Goal: Navigation & Orientation: Find specific page/section

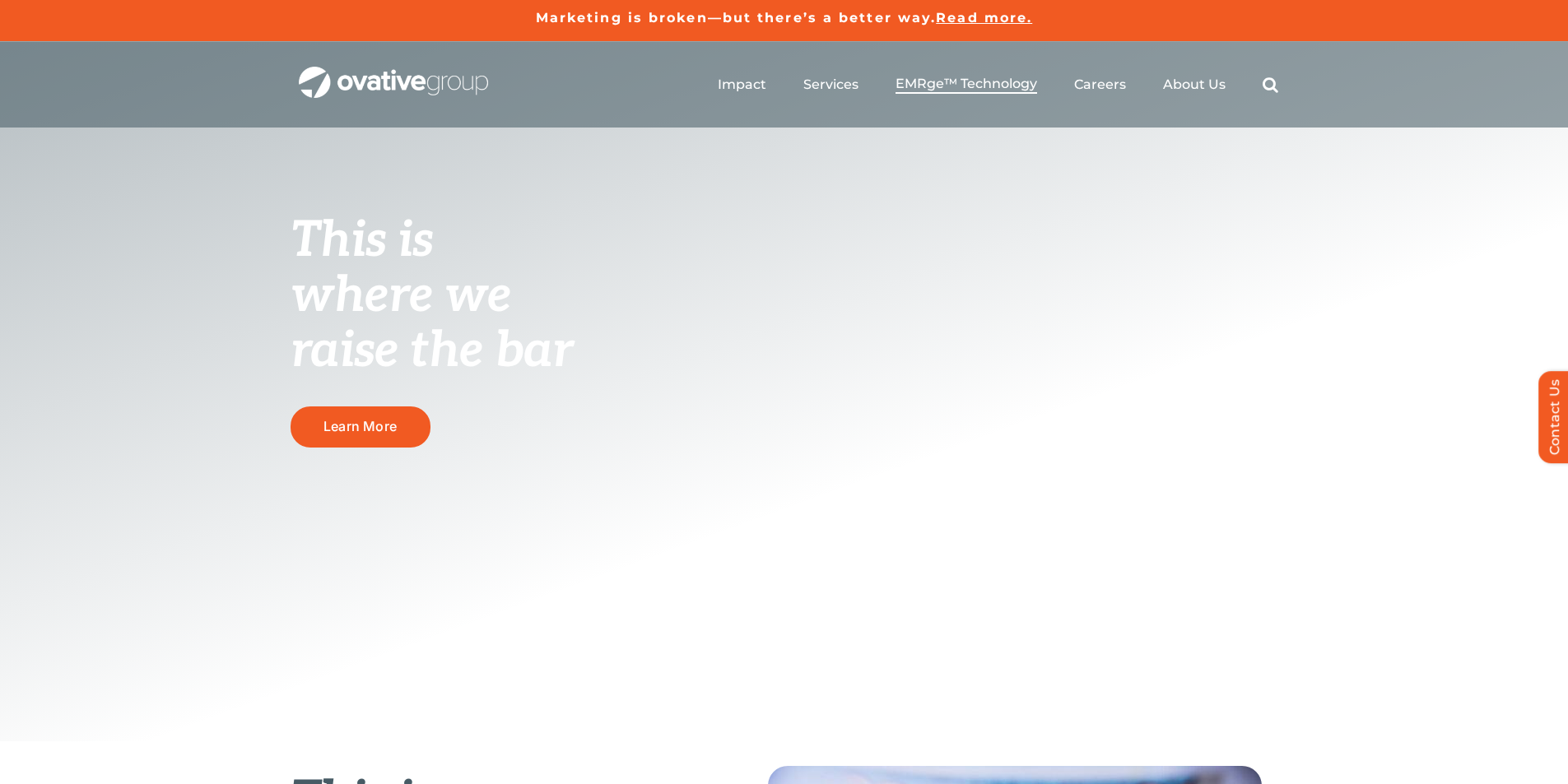
click at [970, 87] on span "EMRge™ Technology" at bounding box center [966, 84] width 142 height 17
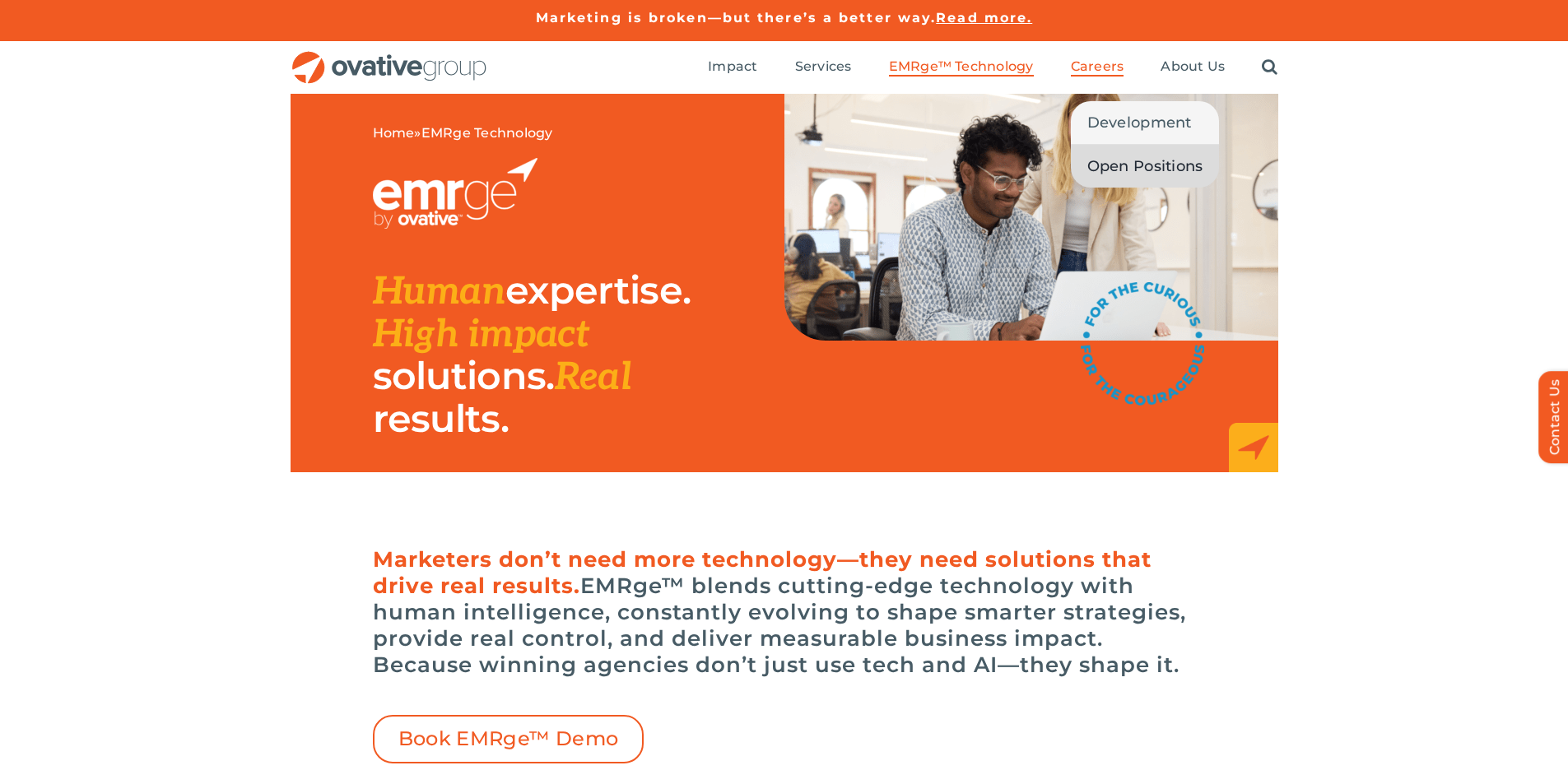
click at [1113, 158] on span "Open Positions" at bounding box center [1145, 166] width 116 height 23
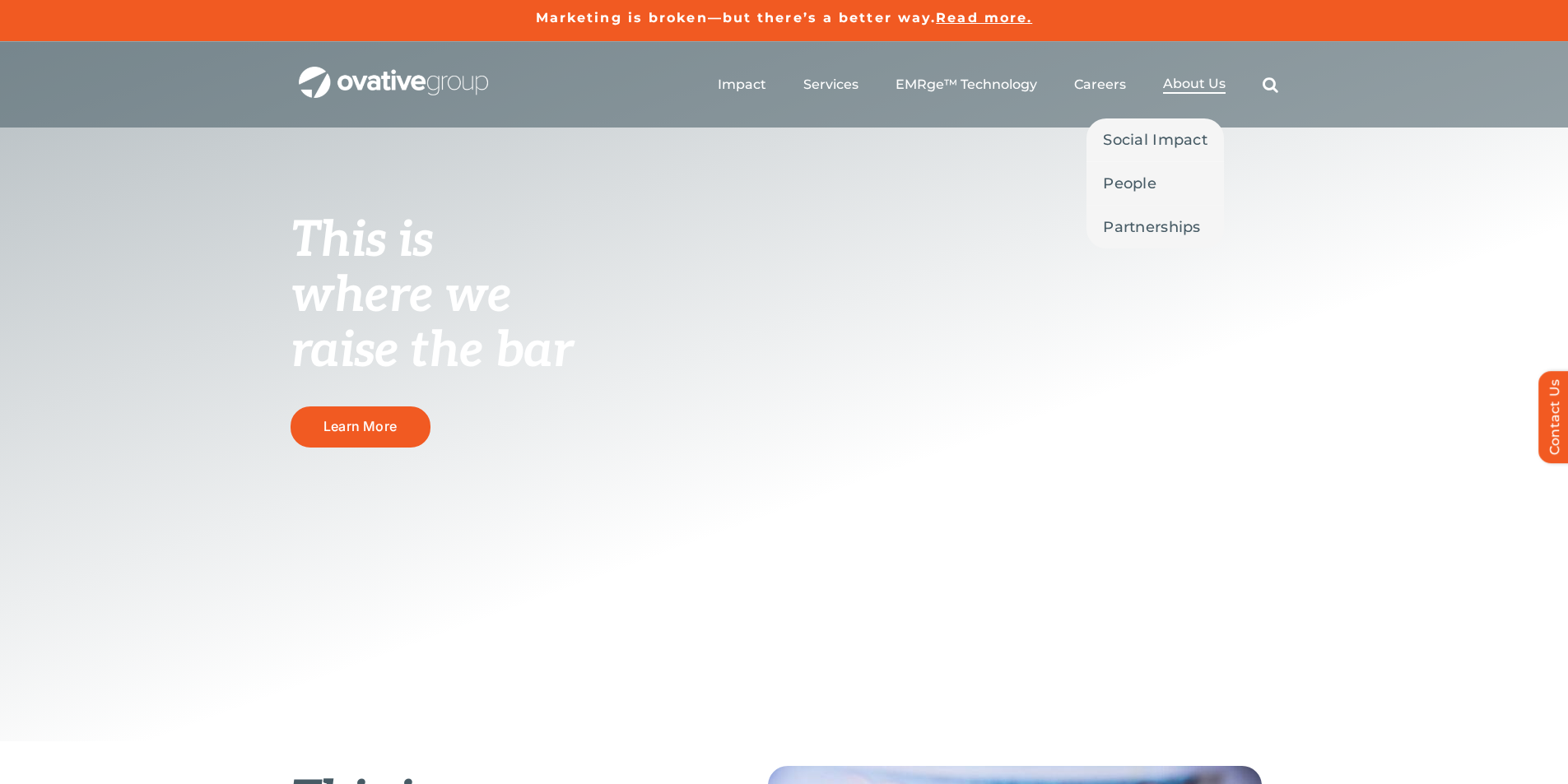
click at [1182, 82] on span "About Us" at bounding box center [1193, 84] width 62 height 17
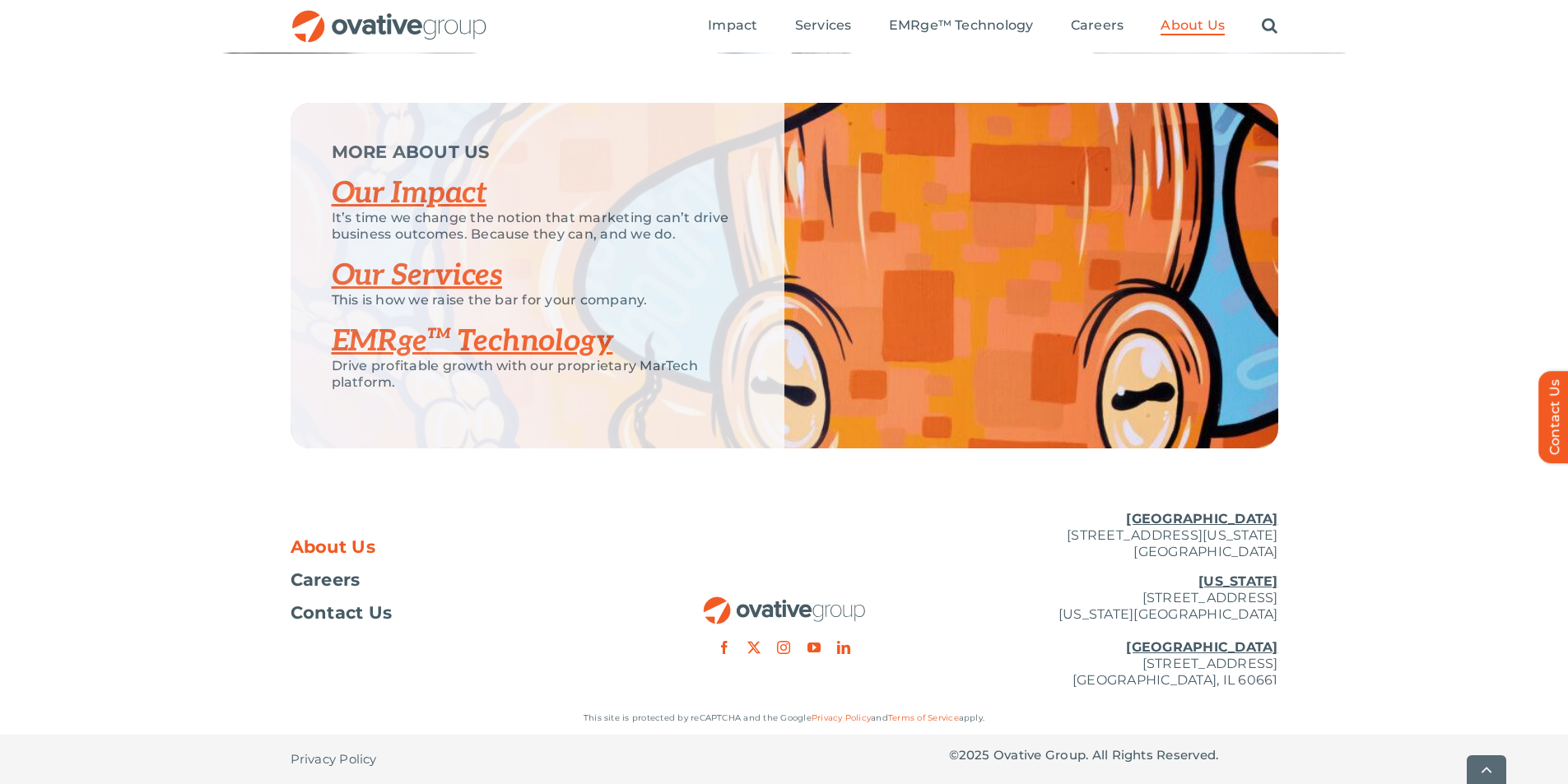
scroll to position [3433, 0]
